Goal: Task Accomplishment & Management: Manage account settings

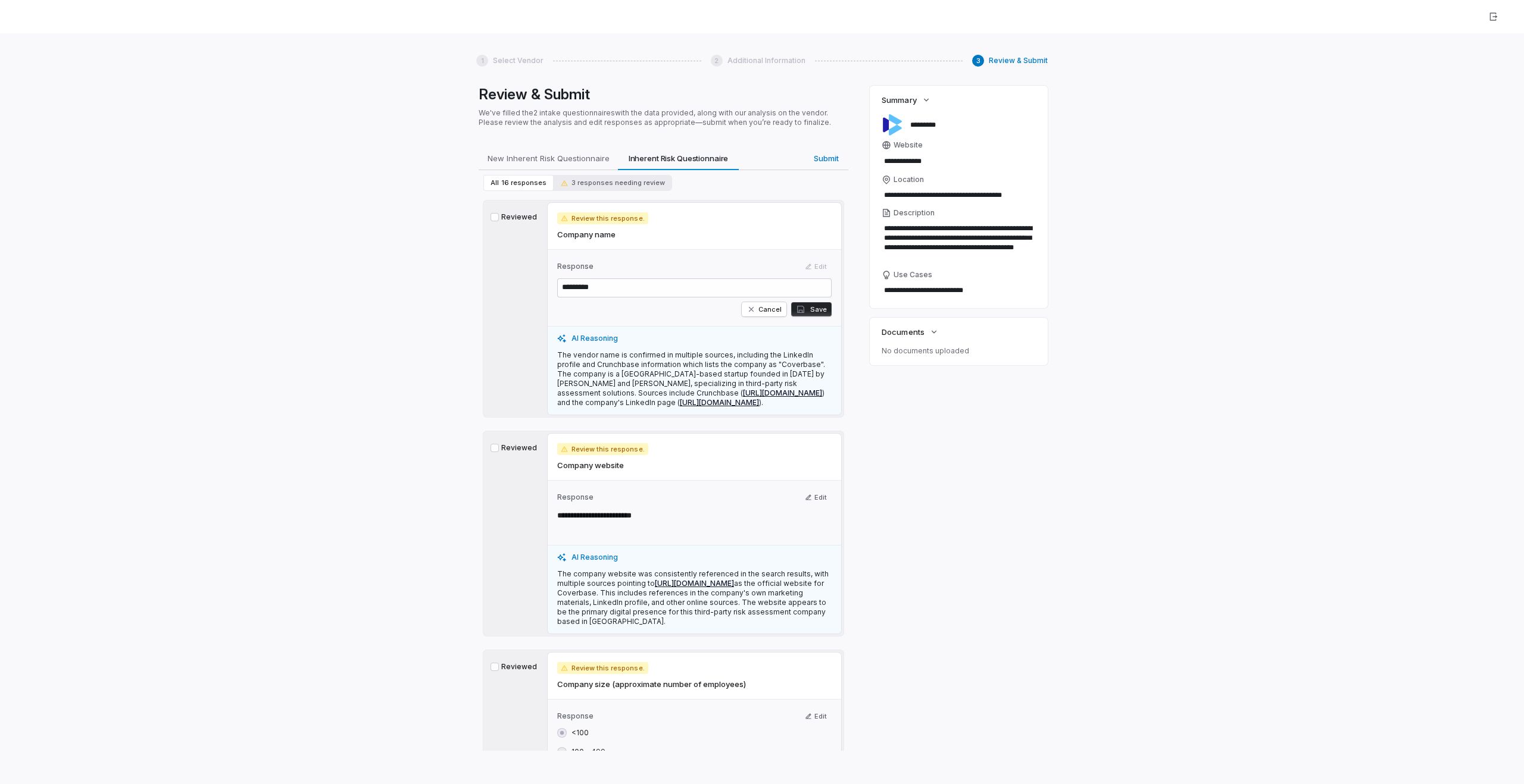
scroll to position [89, 0]
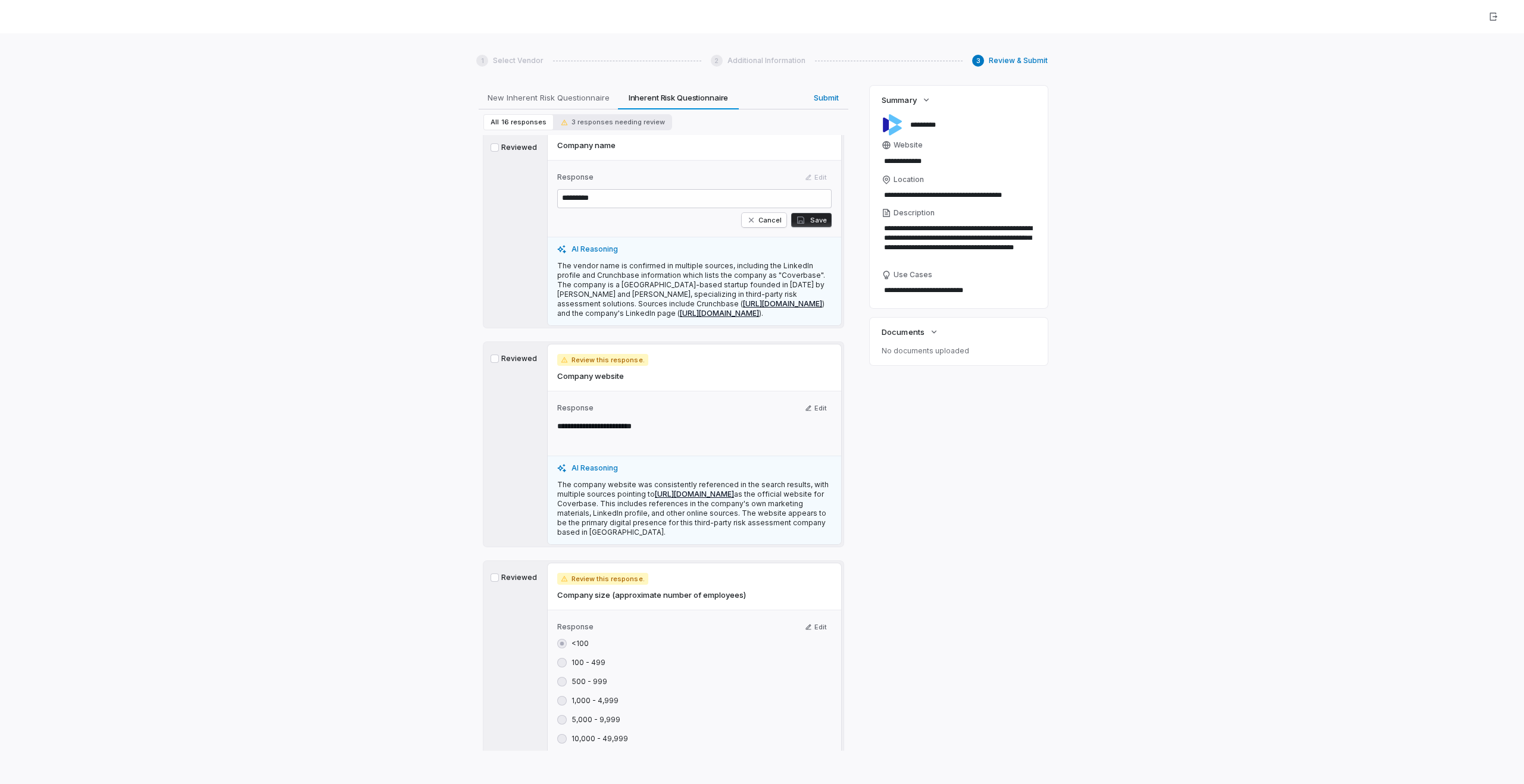
type textarea "*"
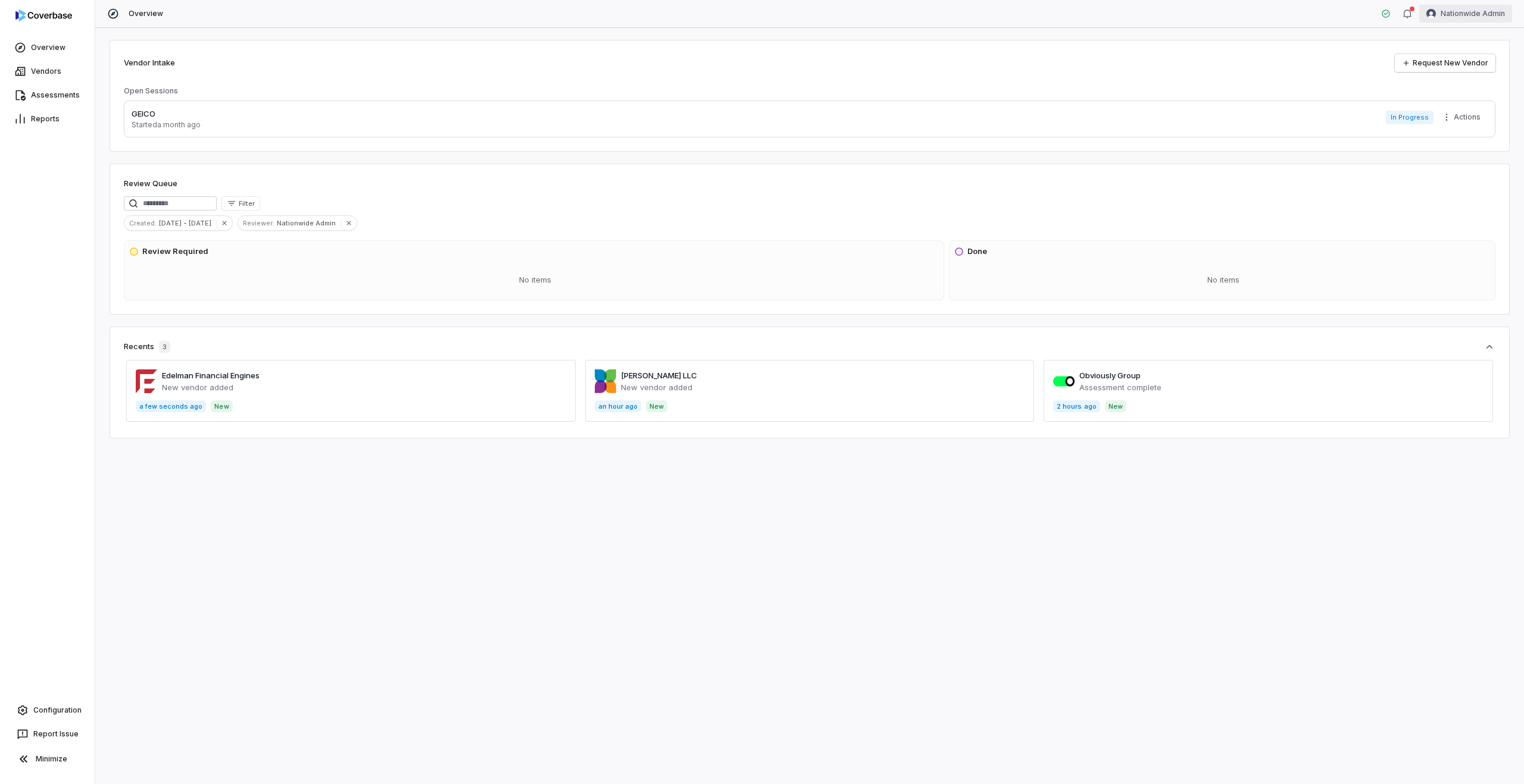
click at [1465, 19] on html "Overview Vendors Assessments Reports Configuration Report Issue Minimize Overvi…" at bounding box center [762, 392] width 1524 height 784
click at [1460, 114] on div "Log out" at bounding box center [1462, 109] width 91 height 19
